Goal: Navigation & Orientation: Find specific page/section

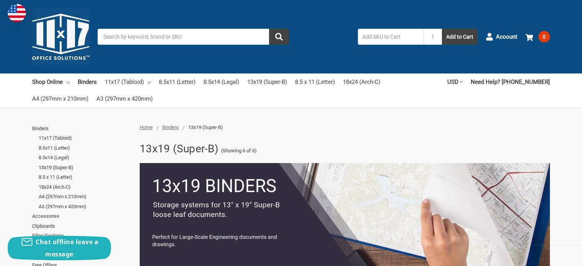
click at [60, 169] on link "13x19 (Super-B)" at bounding box center [85, 168] width 93 height 10
click at [267, 81] on link "13x19 (Super-B)" at bounding box center [267, 81] width 40 height 17
